Goal: Task Accomplishment & Management: Manage account settings

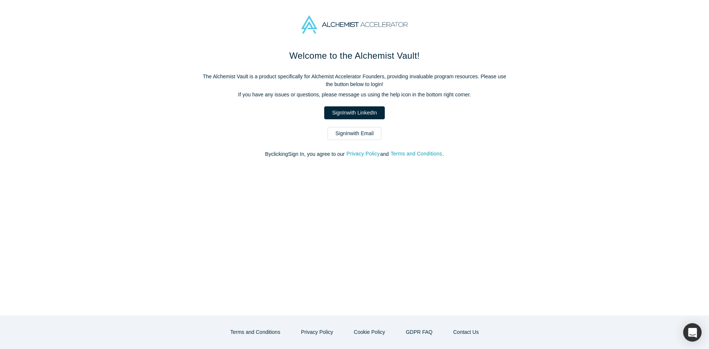
click at [356, 134] on link "Sign In with Email" at bounding box center [355, 133] width 54 height 13
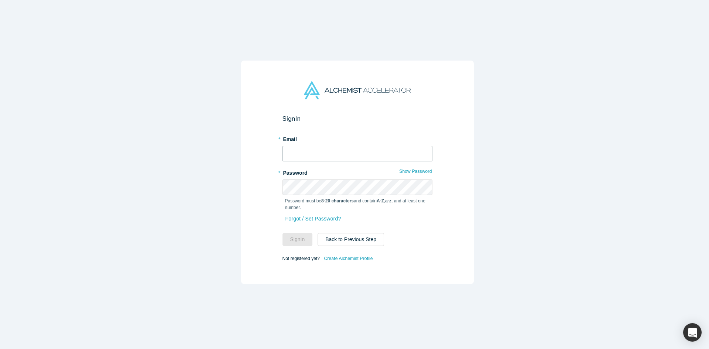
click at [355, 150] on input "text" at bounding box center [358, 154] width 150 height 16
type input "[EMAIL_ADDRESS][DOMAIN_NAME]"
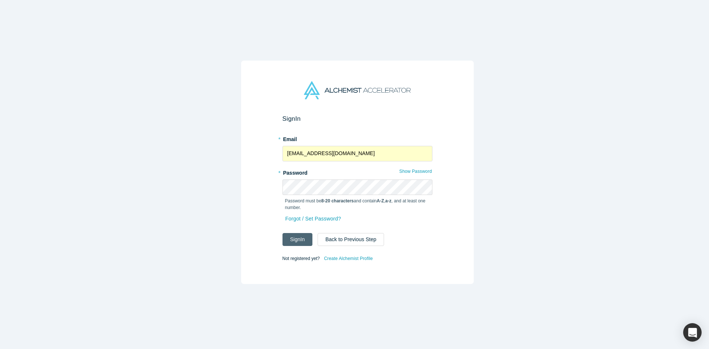
click at [300, 241] on button "Sign In" at bounding box center [298, 239] width 30 height 13
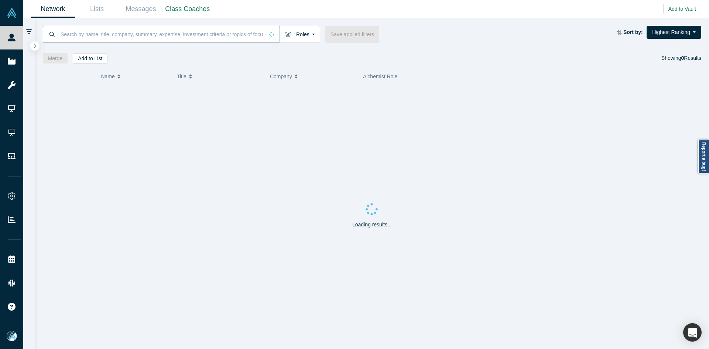
click at [206, 35] on input at bounding box center [162, 33] width 204 height 17
paste input "[PERSON_NAME]"
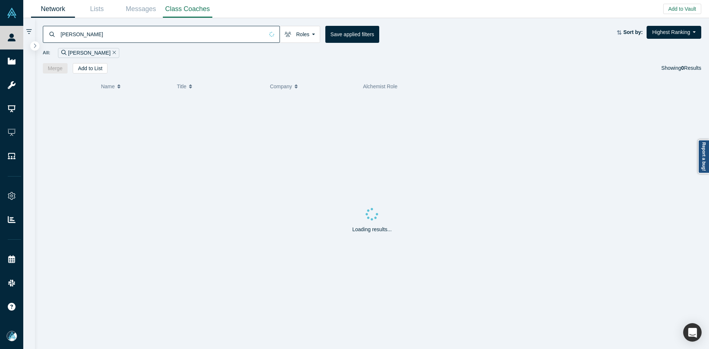
type input "[PERSON_NAME]"
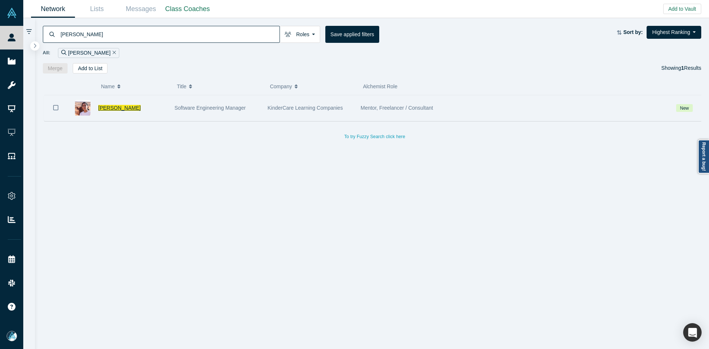
click at [111, 108] on span "[PERSON_NAME]" at bounding box center [119, 108] width 42 height 6
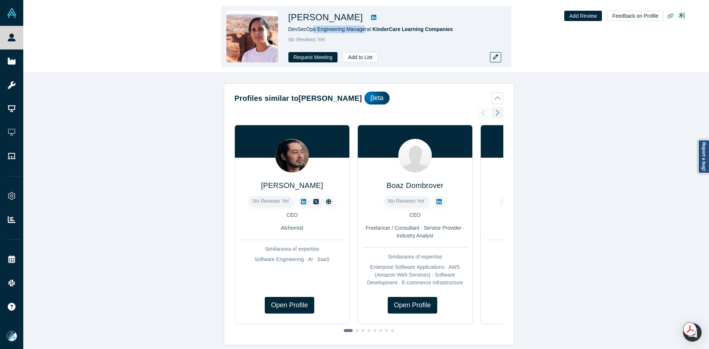
drag, startPoint x: 363, startPoint y: 32, endPoint x: 312, endPoint y: 31, distance: 51.0
click at [312, 31] on span "DevSecOps Engineering Manager at KinderCare Learning Companies" at bounding box center [370, 29] width 165 height 6
click at [346, 31] on span "DevSecOps Engineering Manager at KinderCare Learning Companies" at bounding box center [370, 29] width 165 height 6
drag, startPoint x: 364, startPoint y: 31, endPoint x: 287, endPoint y: 29, distance: 76.5
click at [287, 29] on div "[PERSON_NAME] DevSecOps Engineering Manager at KinderCare Learning Companies No…" at bounding box center [366, 37] width 290 height 62
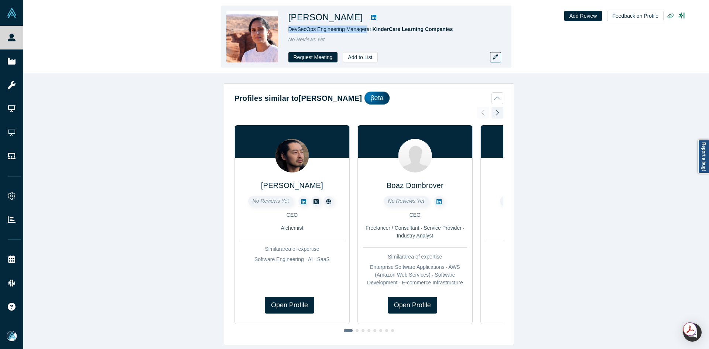
copy span "DevSecOps Engineering Manager"
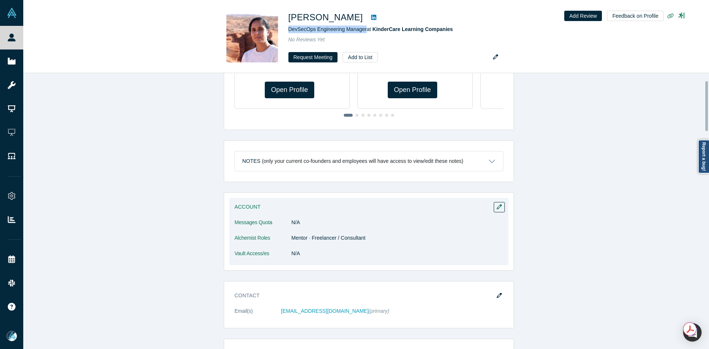
scroll to position [222, 0]
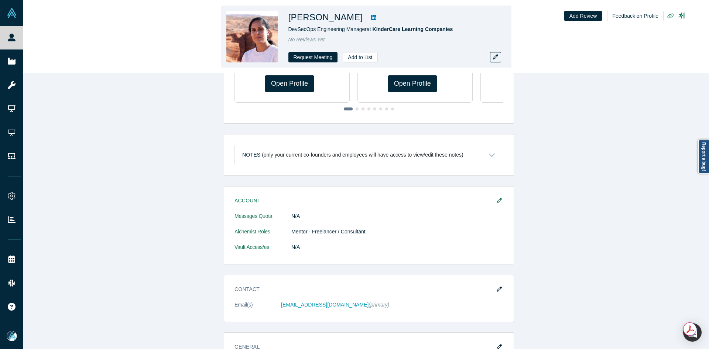
click at [341, 17] on h1 "[PERSON_NAME]" at bounding box center [325, 17] width 75 height 13
copy div "[PERSON_NAME]"
click at [371, 16] on icon at bounding box center [373, 17] width 5 height 5
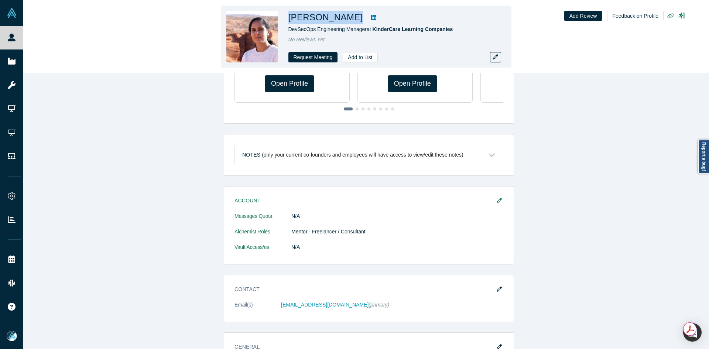
copy div "[PERSON_NAME]"
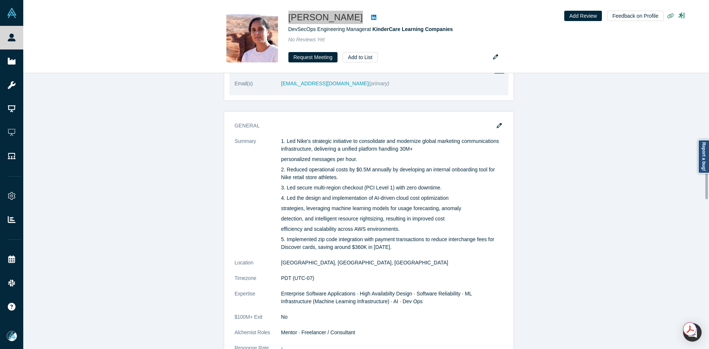
scroll to position [320, 0]
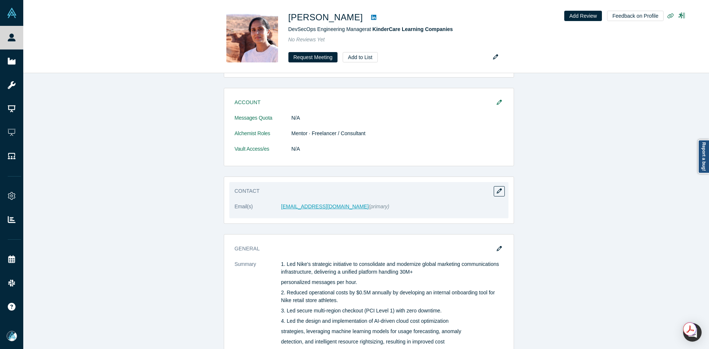
drag, startPoint x: 302, startPoint y: 203, endPoint x: 295, endPoint y: 209, distance: 9.4
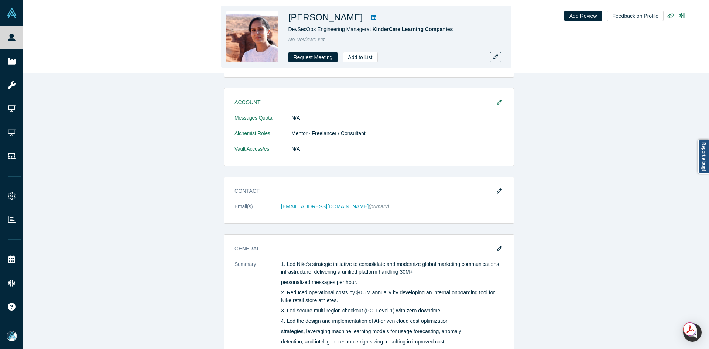
copy h1 "[PERSON_NAME]"
drag, startPoint x: 354, startPoint y: 20, endPoint x: 289, endPoint y: 20, distance: 64.6
click at [289, 20] on h1 "[PERSON_NAME]" at bounding box center [325, 17] width 75 height 13
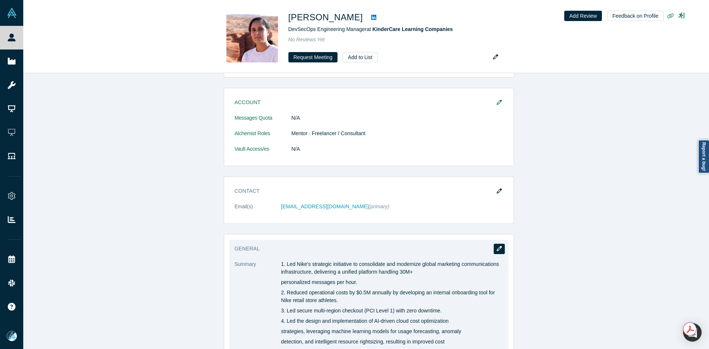
click at [499, 247] on icon "button" at bounding box center [499, 248] width 5 height 5
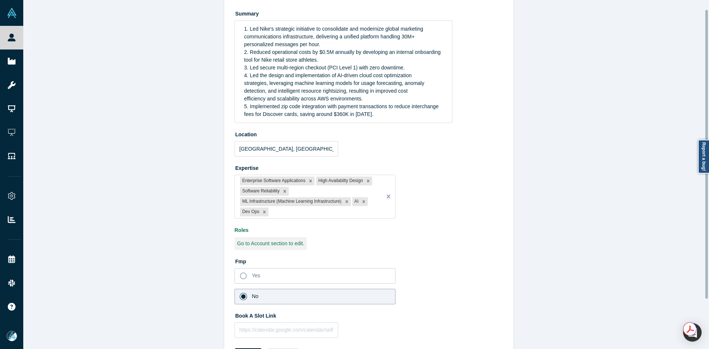
scroll to position [71, 0]
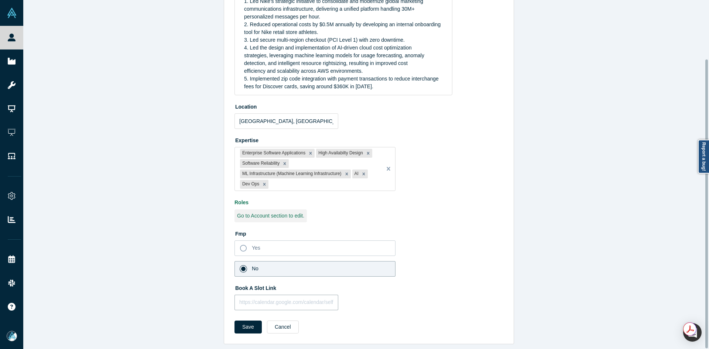
click at [284, 302] on input "text" at bounding box center [287, 303] width 104 height 16
paste input "[URL][DOMAIN_NAME]"
type input "[URL][DOMAIN_NAME]"
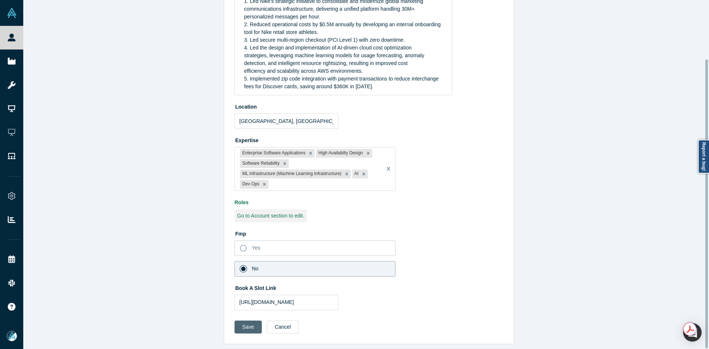
click at [248, 321] on button "Save" at bounding box center [248, 327] width 27 height 13
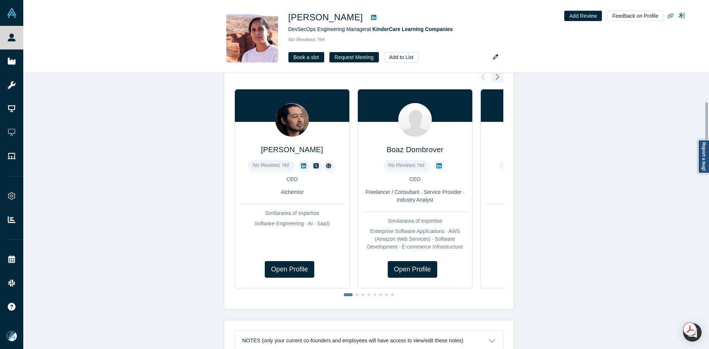
scroll to position [222, 0]
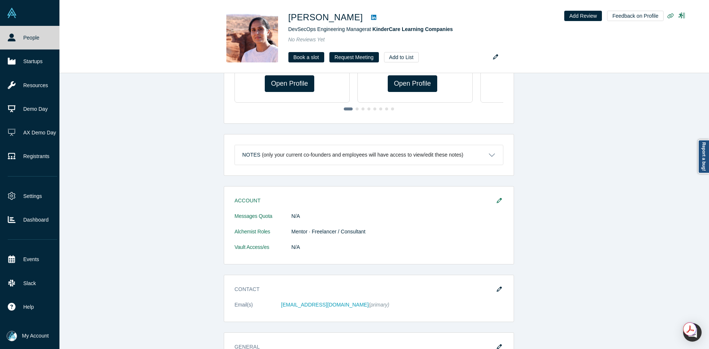
click at [0, 36] on link "People" at bounding box center [32, 38] width 65 height 24
click at [5, 35] on link "People" at bounding box center [32, 38] width 65 height 24
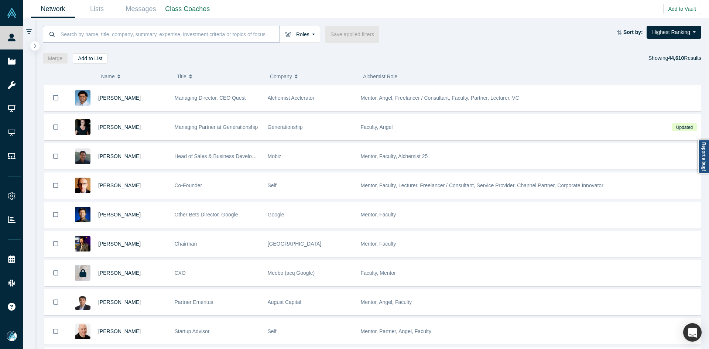
click at [137, 37] on input at bounding box center [170, 33] width 220 height 17
paste input "Lydya AI"
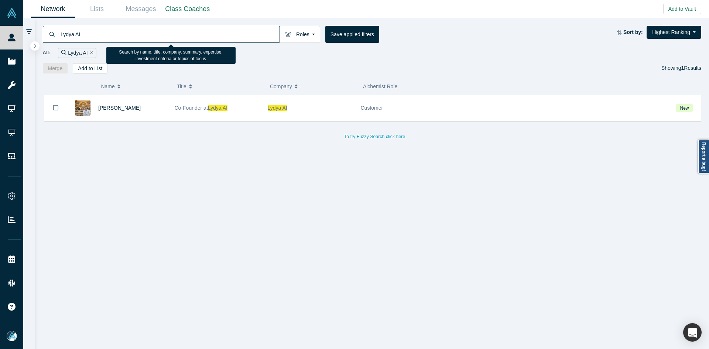
click at [140, 36] on input "Lydya AI" at bounding box center [170, 33] width 220 height 17
click at [139, 36] on input "Lydya AI" at bounding box center [170, 33] width 220 height 17
paste input "[PERSON_NAME]"
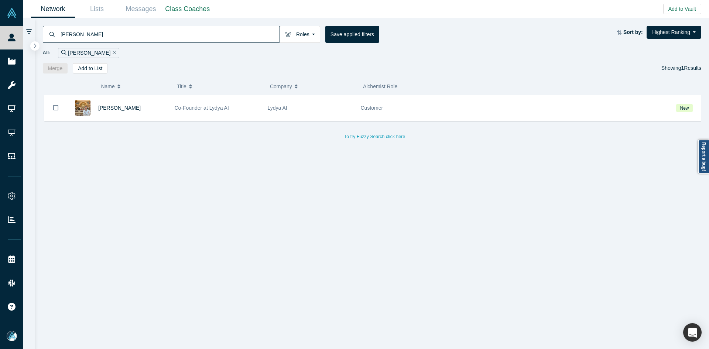
type input "[PERSON_NAME]"
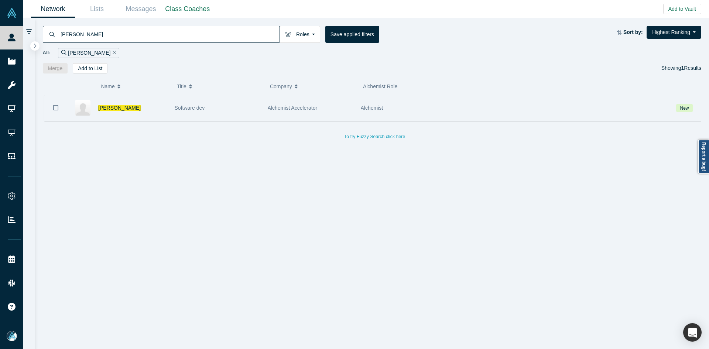
click at [117, 112] on div "[PERSON_NAME]" at bounding box center [132, 107] width 69 height 25
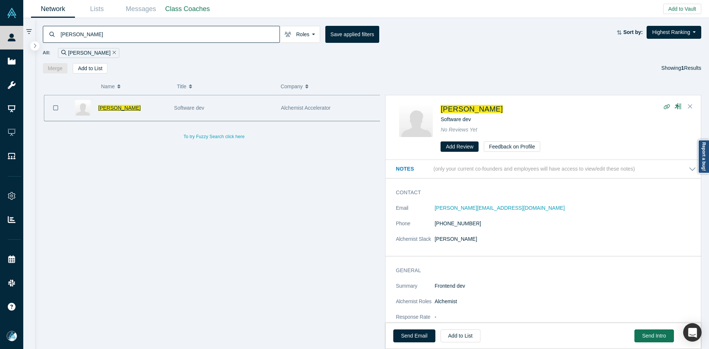
click at [113, 110] on span "[PERSON_NAME]" at bounding box center [119, 108] width 42 height 6
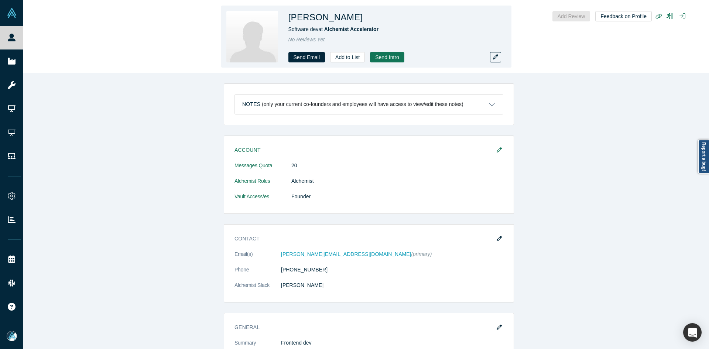
click at [330, 17] on h1 "[PERSON_NAME]" at bounding box center [325, 17] width 75 height 13
copy h1 "[PERSON_NAME]"
click at [330, 17] on h1 "[PERSON_NAME]" at bounding box center [325, 17] width 75 height 13
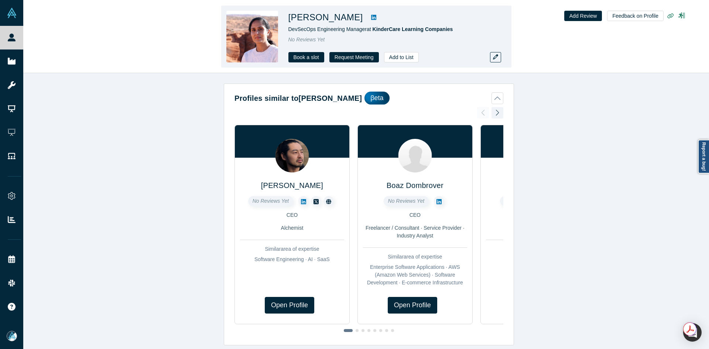
copy h1 "[PERSON_NAME]"
drag, startPoint x: 349, startPoint y: 20, endPoint x: 291, endPoint y: 19, distance: 57.6
click at [291, 19] on h1 "[PERSON_NAME]" at bounding box center [325, 17] width 75 height 13
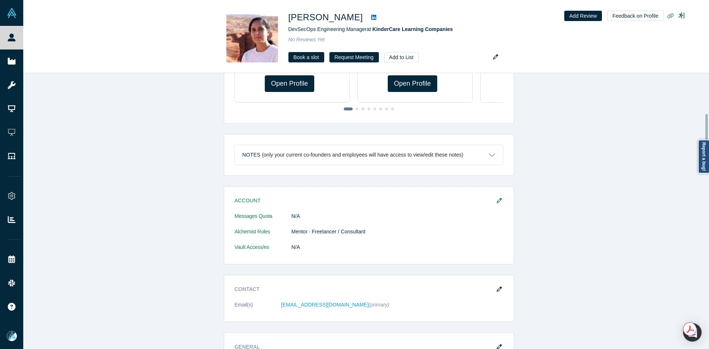
drag, startPoint x: 303, startPoint y: 136, endPoint x: 172, endPoint y: 182, distance: 139.2
click at [172, 182] on div "Profiles similar to Shalini Sudarsan βeta Masatoshi Nishimura No Reviews Yet CE…" at bounding box center [368, 213] width 691 height 281
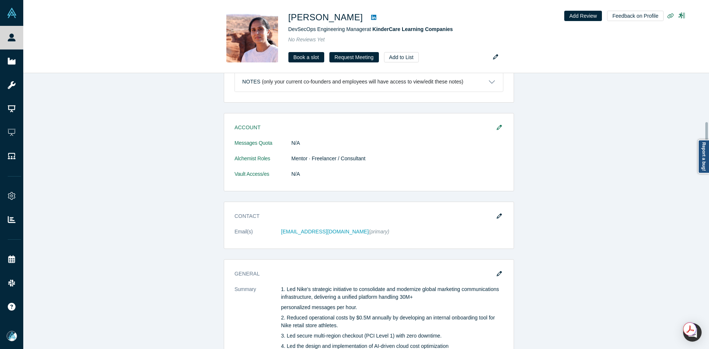
scroll to position [443, 0]
